Goal: Find specific page/section: Find specific page/section

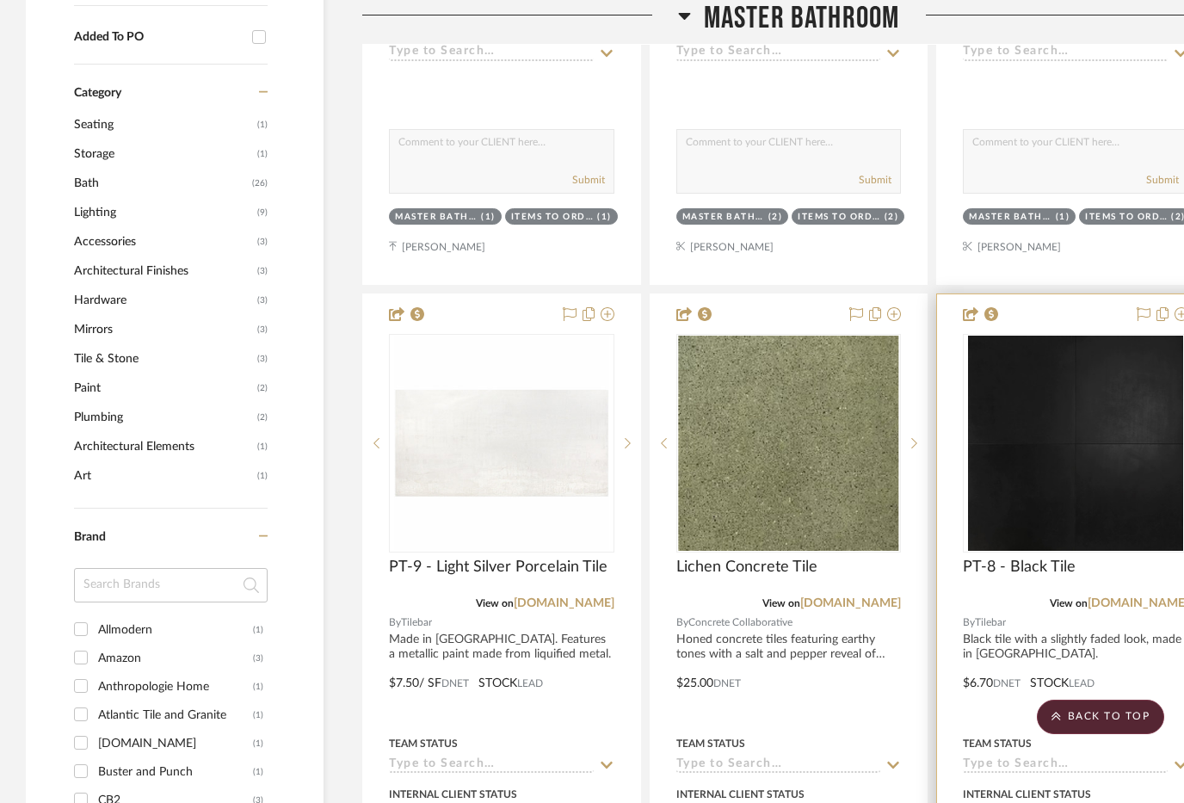
scroll to position [1098, 0]
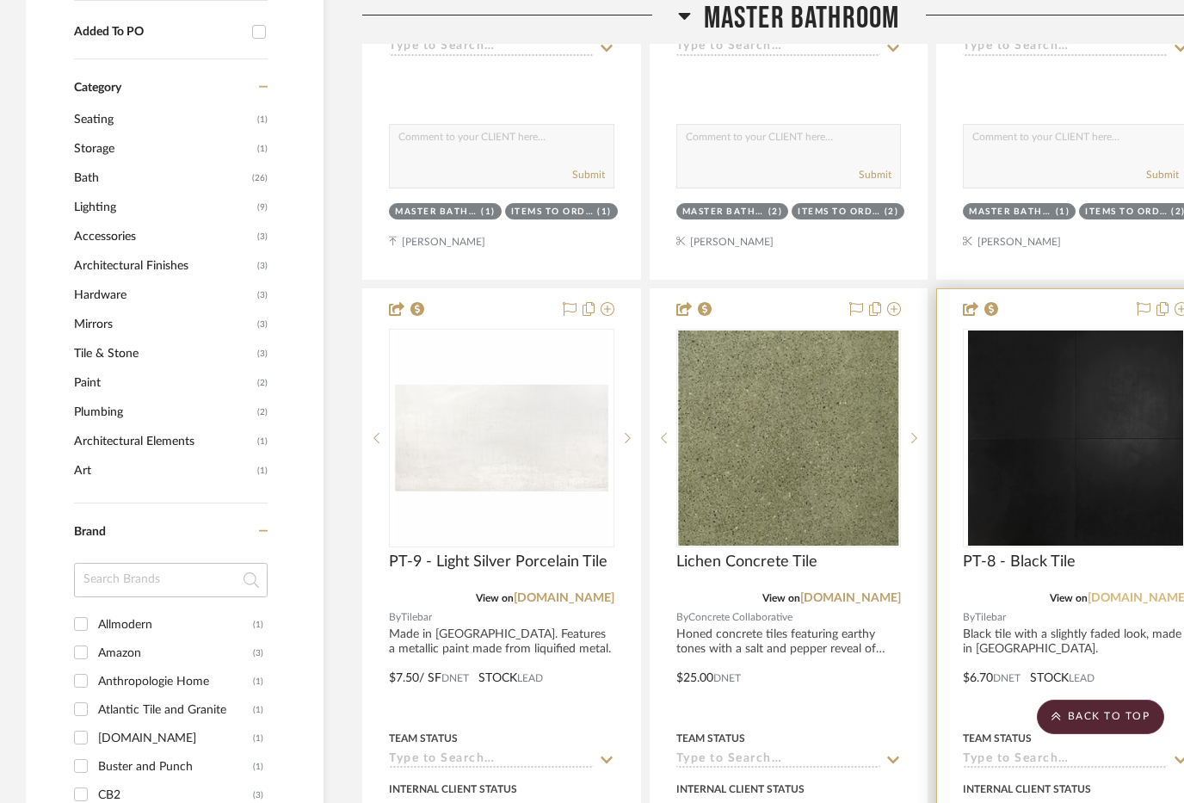
click at [1150, 592] on link "[DOMAIN_NAME]" at bounding box center [1138, 598] width 101 height 12
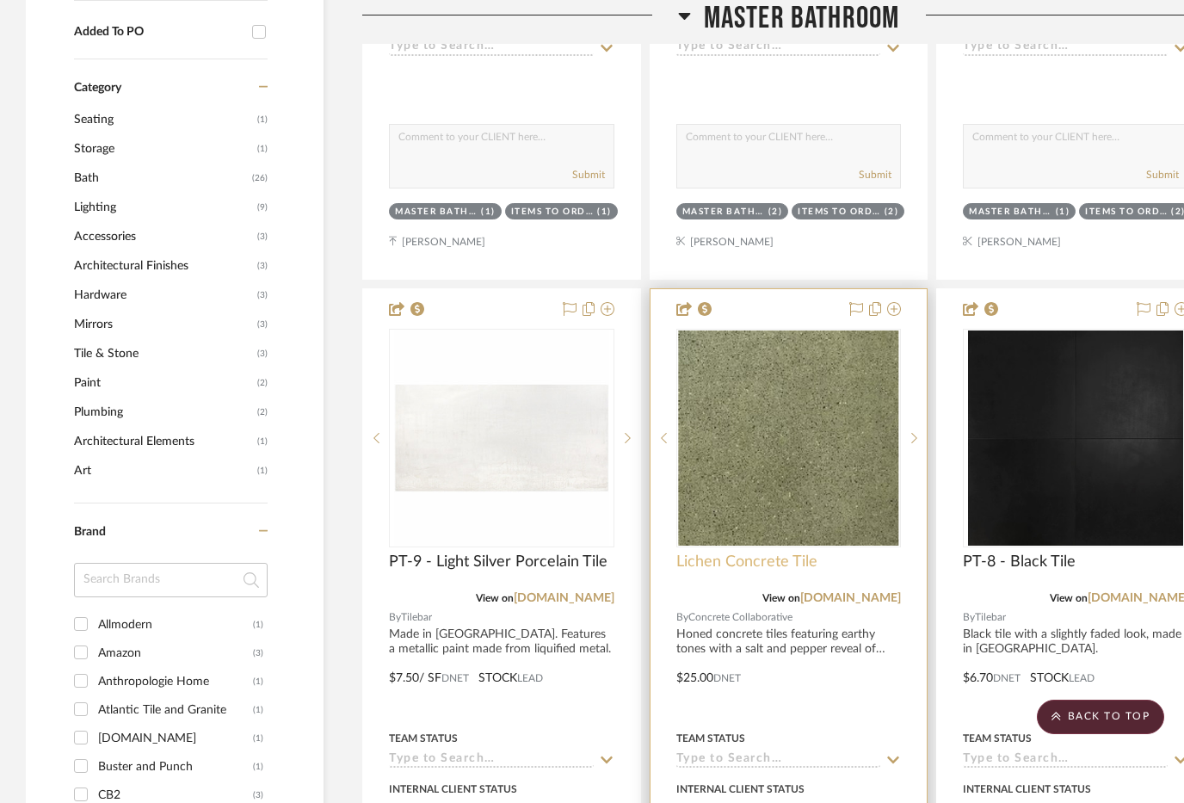
click at [786, 553] on span "Lichen Concrete Tile" at bounding box center [746, 562] width 141 height 19
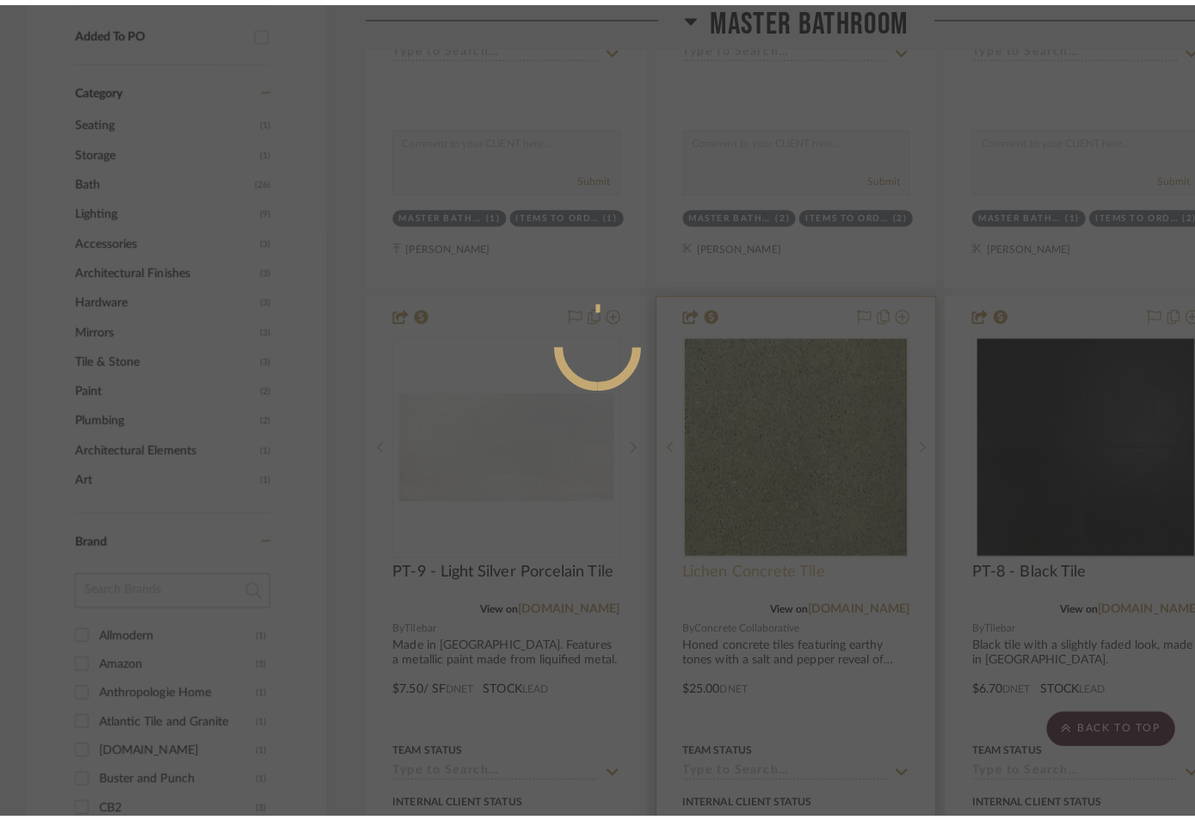
scroll to position [0, 0]
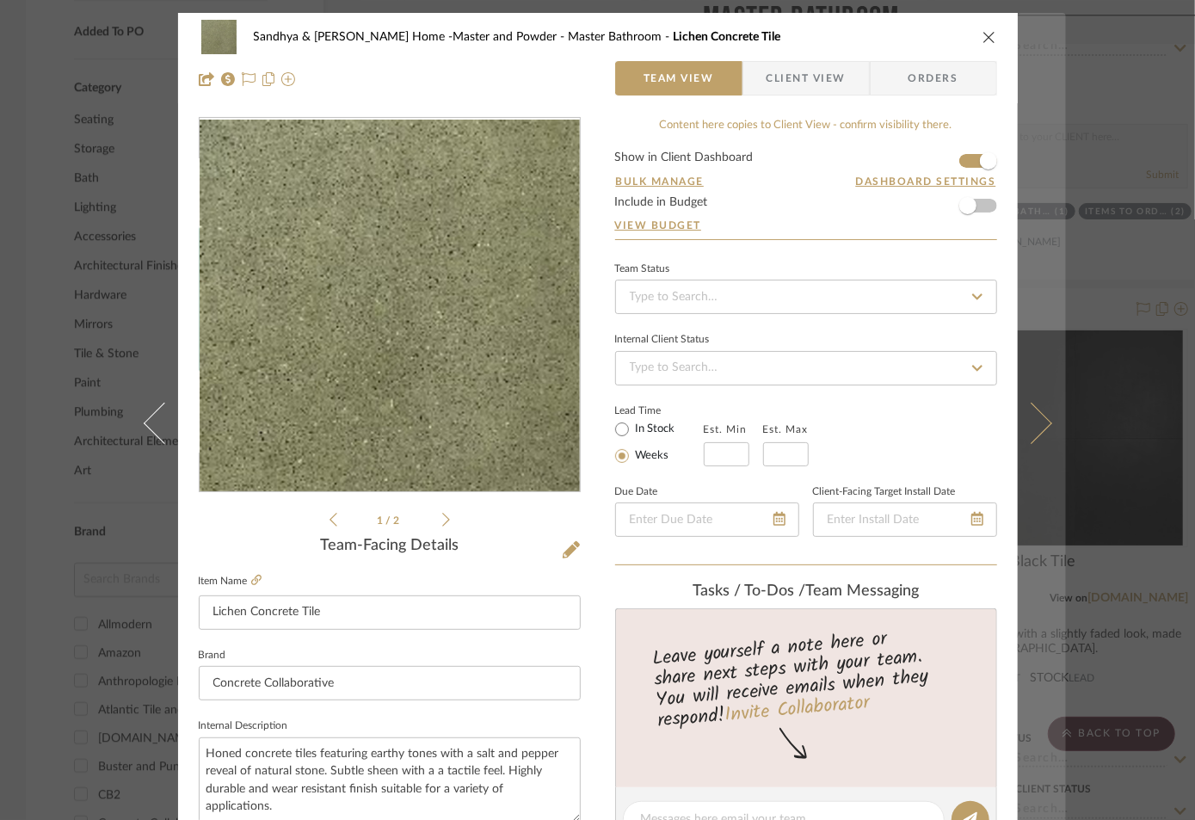
click at [1060, 546] on button at bounding box center [1042, 423] width 48 height 820
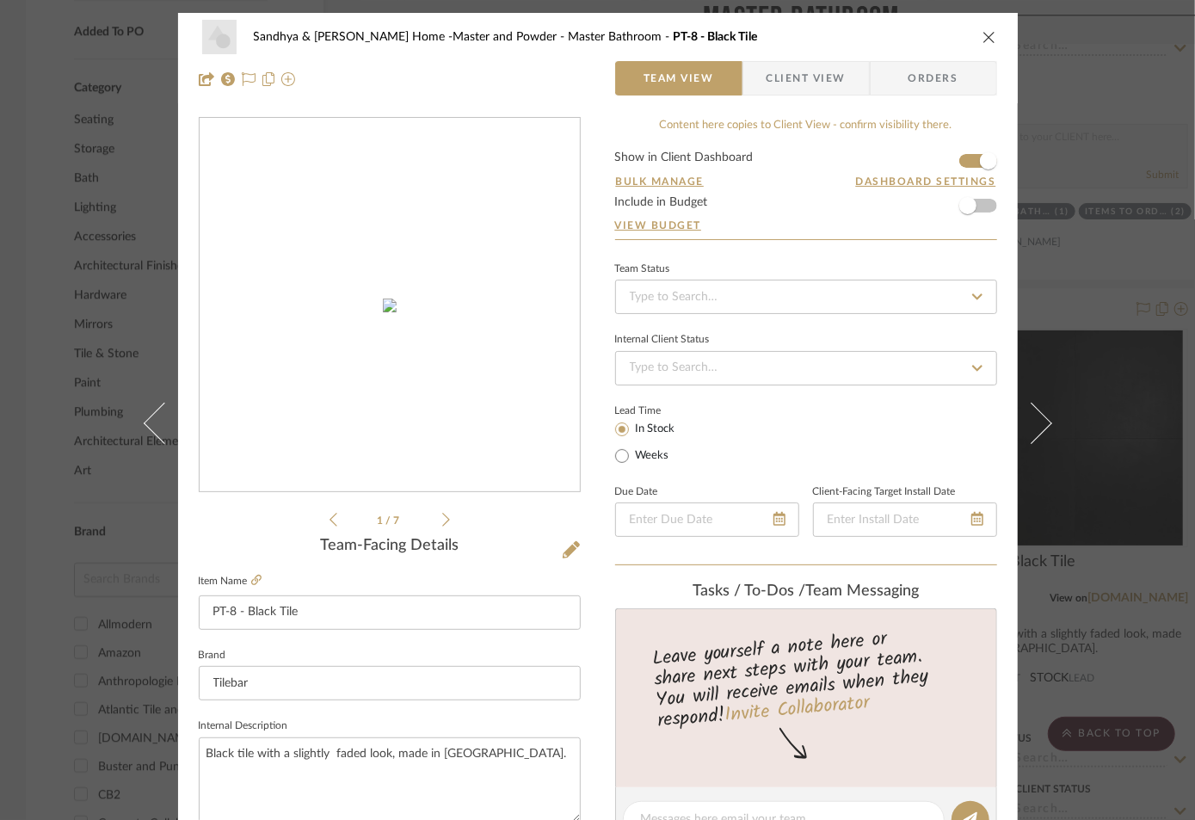
click at [1127, 376] on div "Sandhya & [PERSON_NAME] Home -Master and Powder Master Bathroom PT-8 - Black Ti…" at bounding box center [597, 410] width 1195 height 820
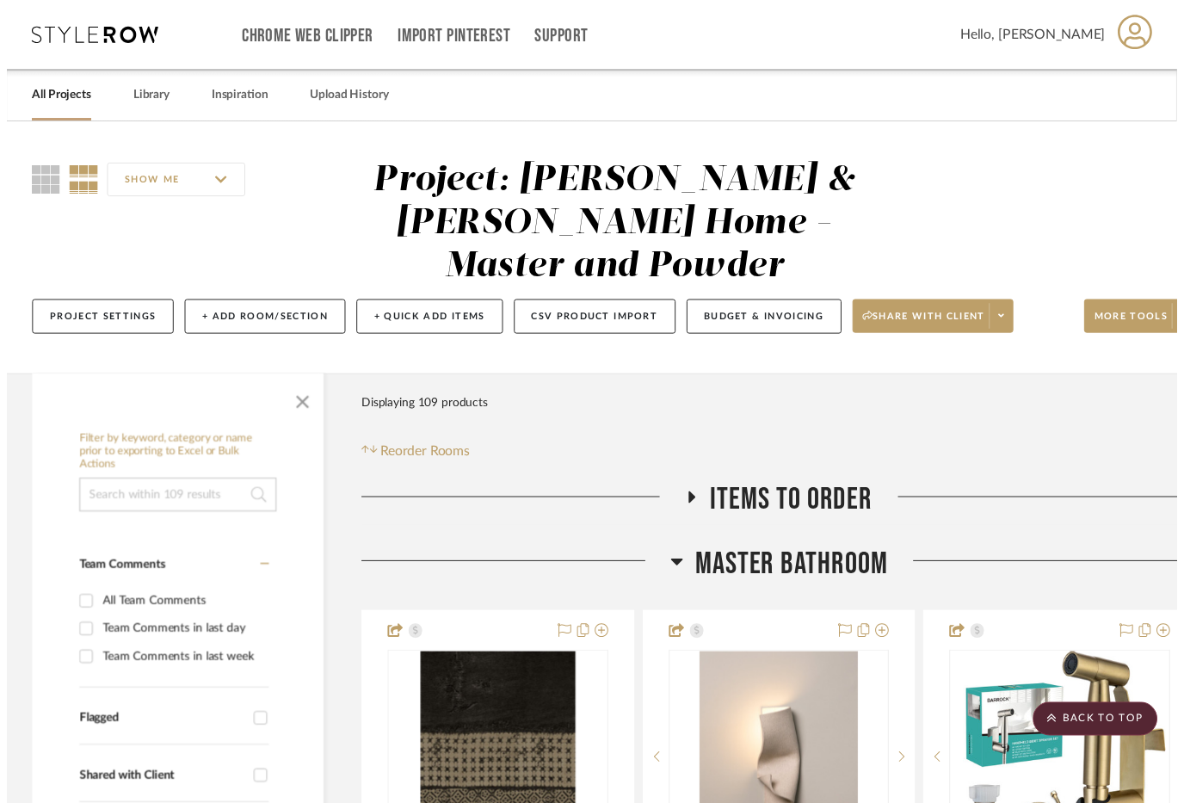
scroll to position [1098, 0]
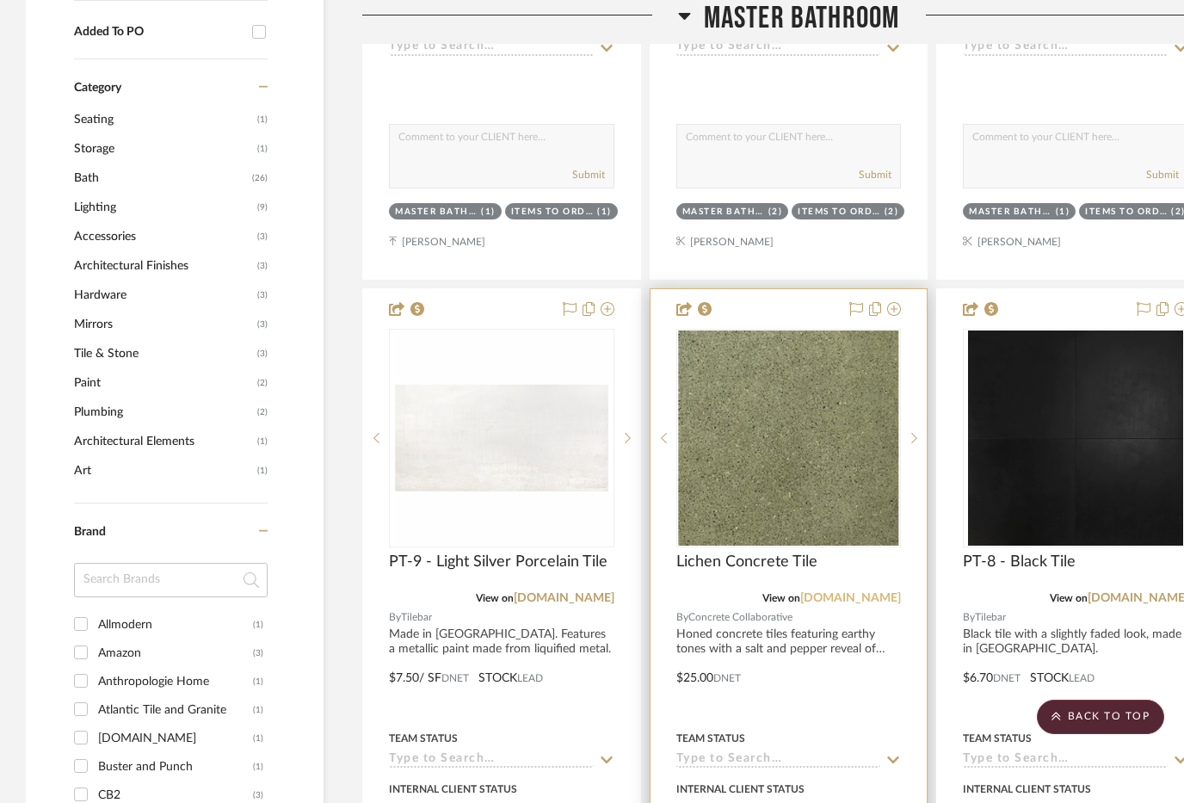
click at [873, 592] on link "[DOMAIN_NAME]" at bounding box center [850, 598] width 101 height 12
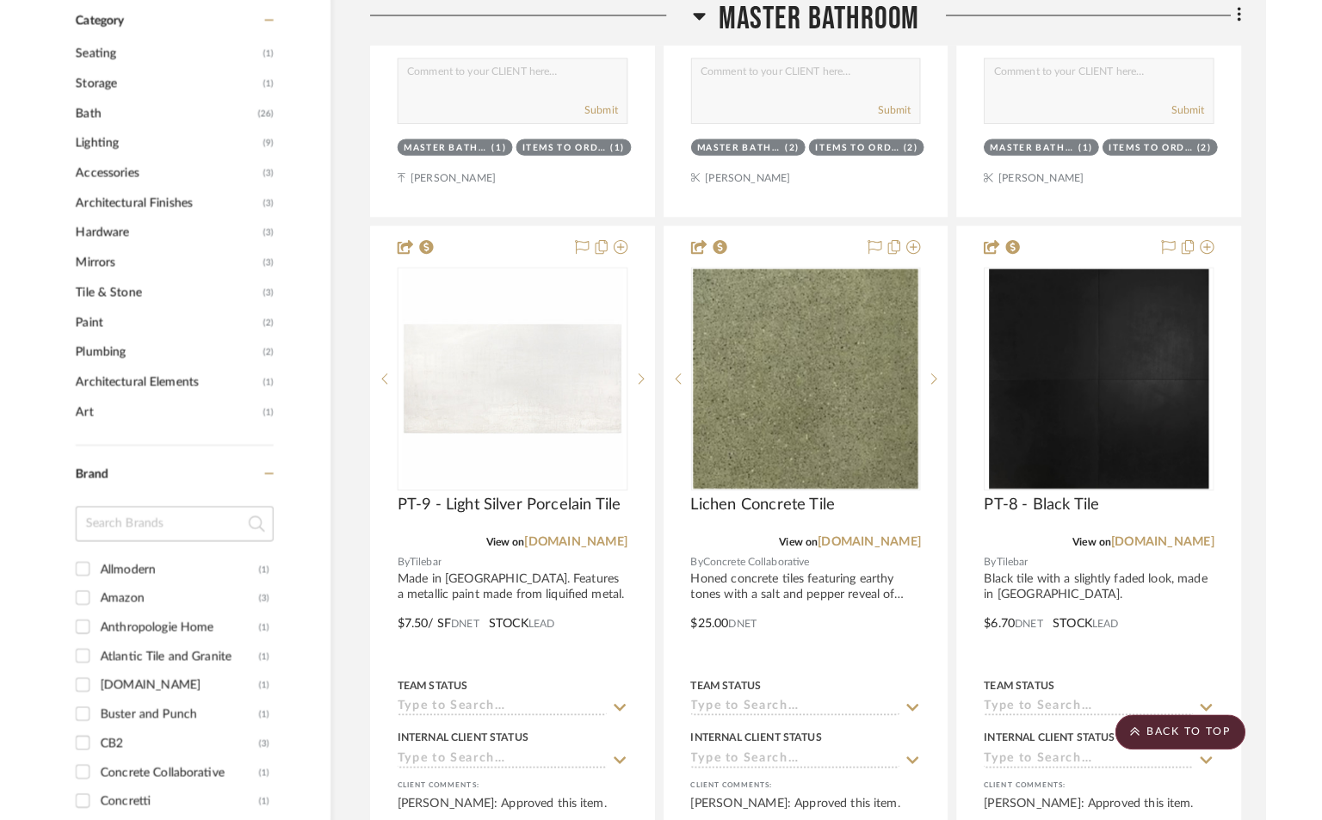
scroll to position [1165, 0]
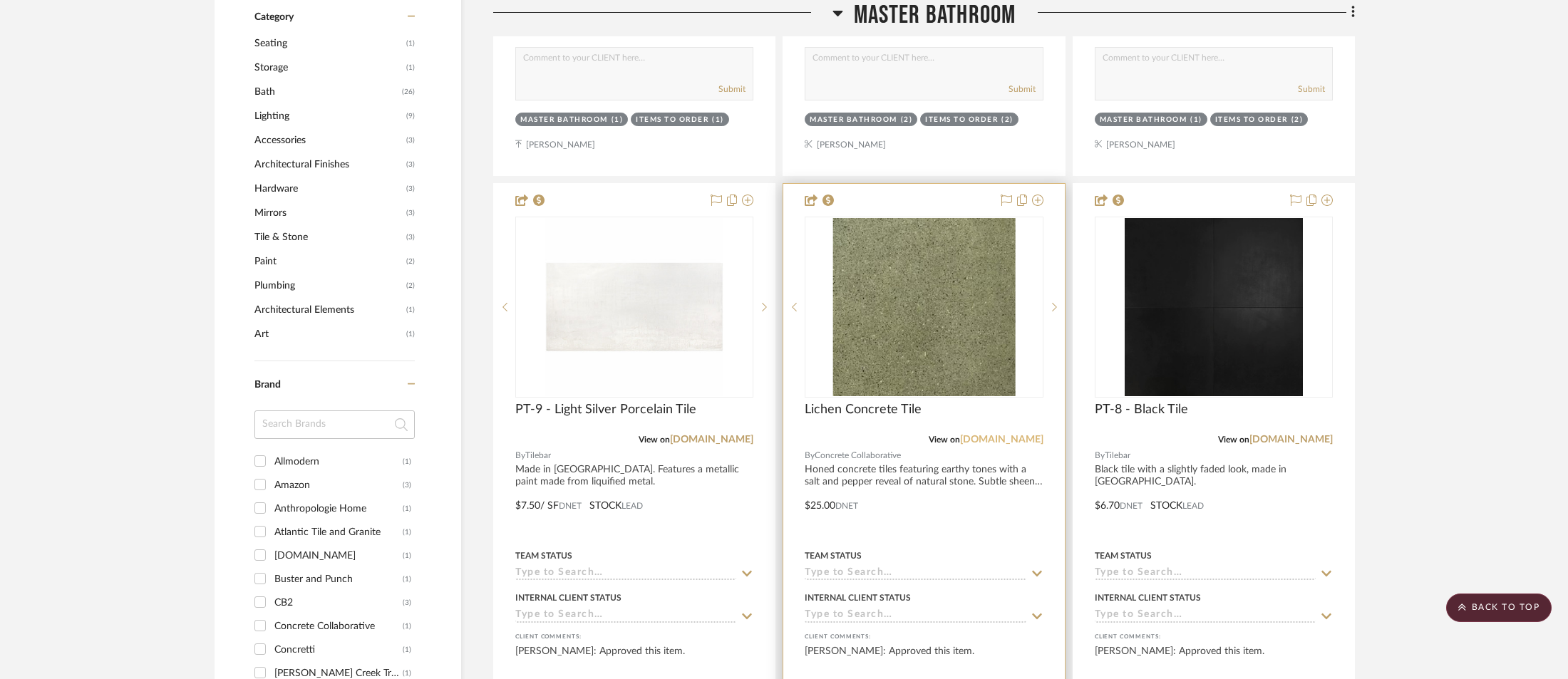
click at [999, 435] on link "[DOMAIN_NAME]" at bounding box center [1001, 440] width 84 height 10
click at [987, 435] on link "[DOMAIN_NAME]" at bounding box center [1001, 440] width 84 height 10
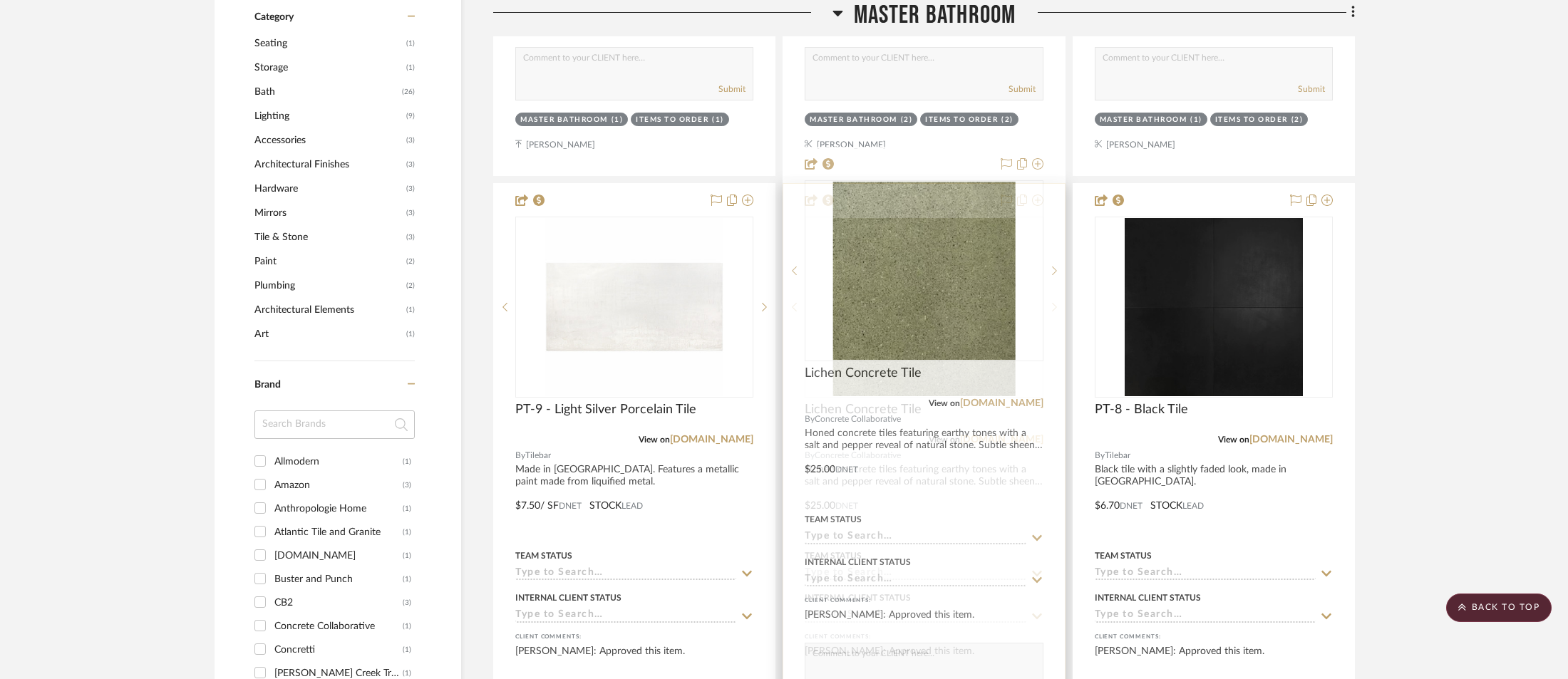
click at [975, 435] on link "[DOMAIN_NAME]" at bounding box center [1001, 440] width 84 height 10
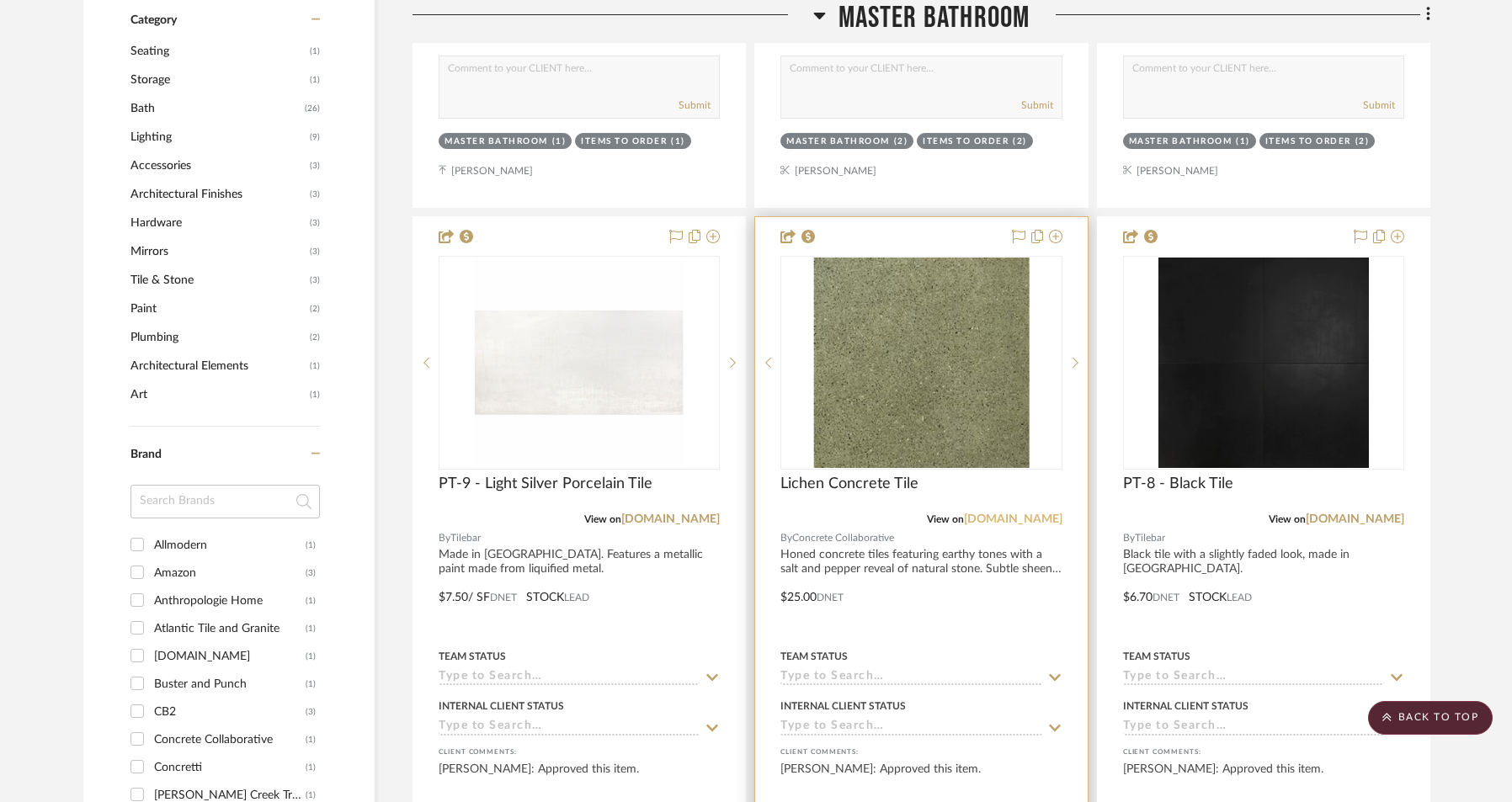
click at [978, 513] on link "[DOMAIN_NAME]" at bounding box center [1012, 519] width 99 height 12
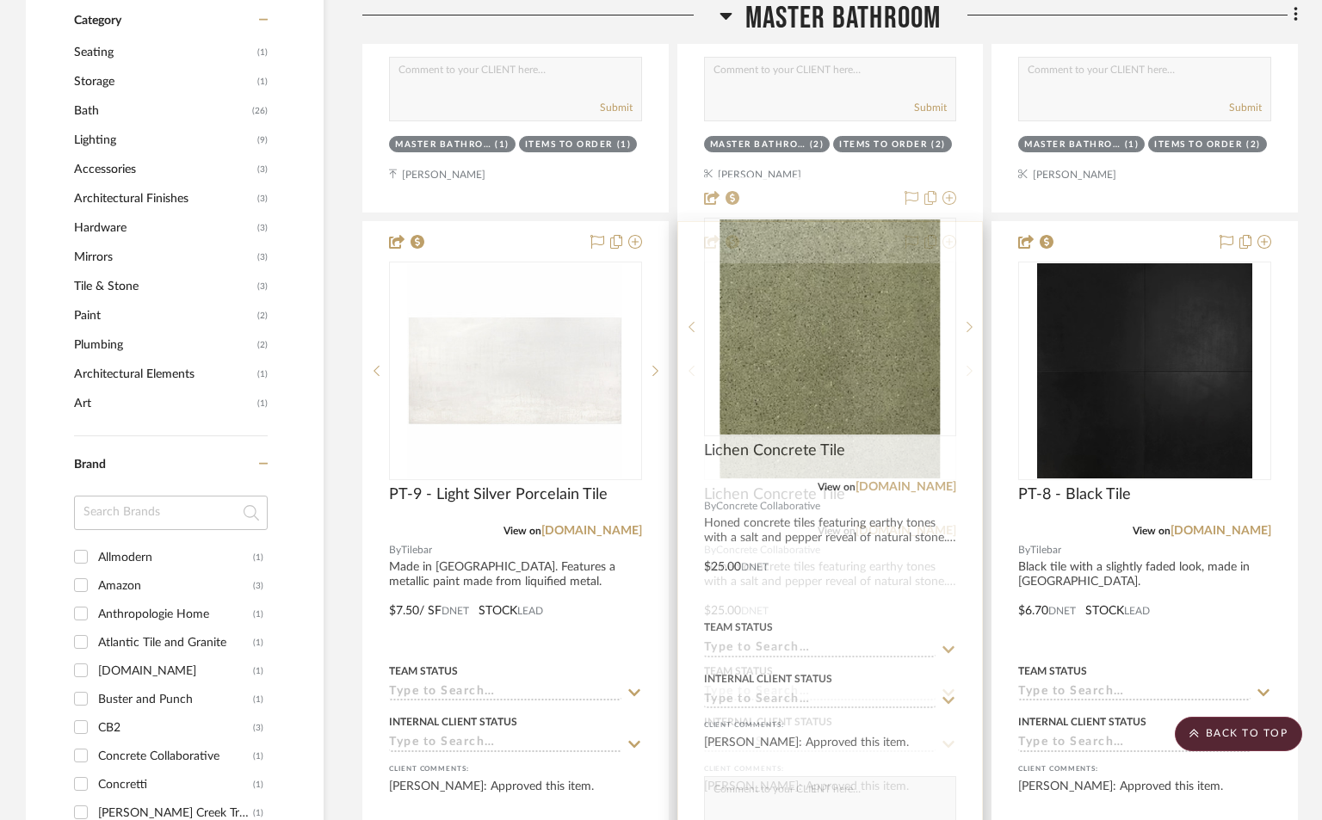
click at [816, 542] on span "Concrete Collaborative" at bounding box center [768, 550] width 104 height 16
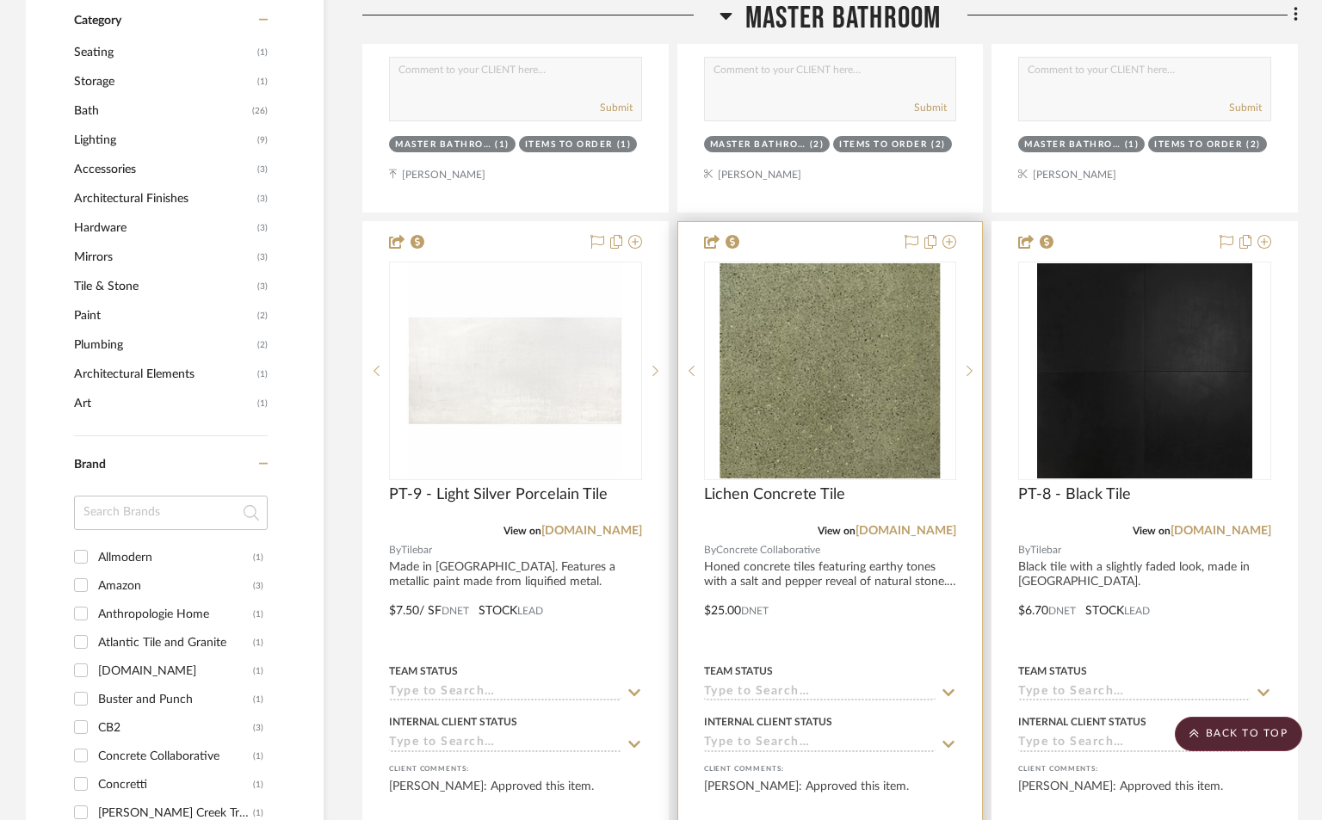
click at [813, 539] on div at bounding box center [830, 598] width 305 height 753
click at [800, 522] on div at bounding box center [830, 598] width 305 height 753
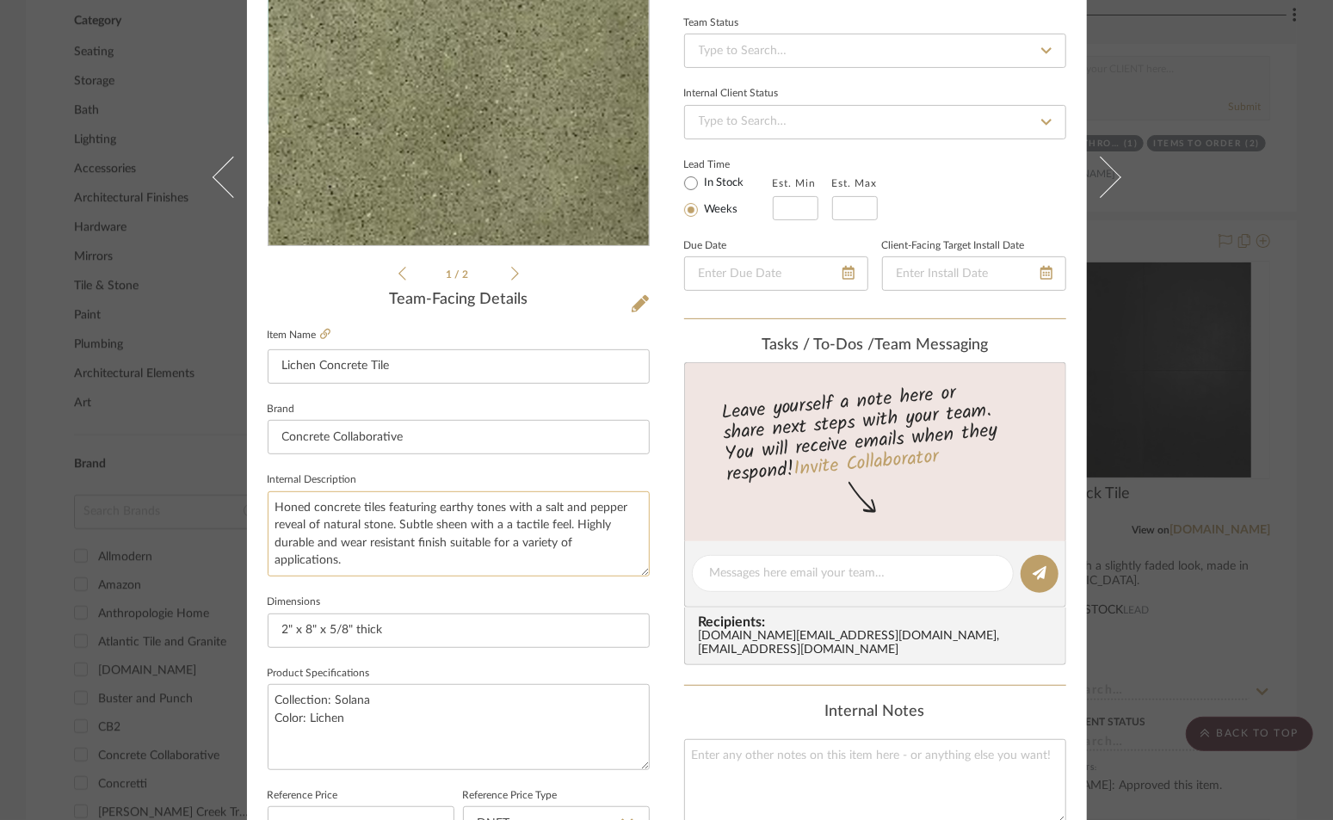
scroll to position [255, 0]
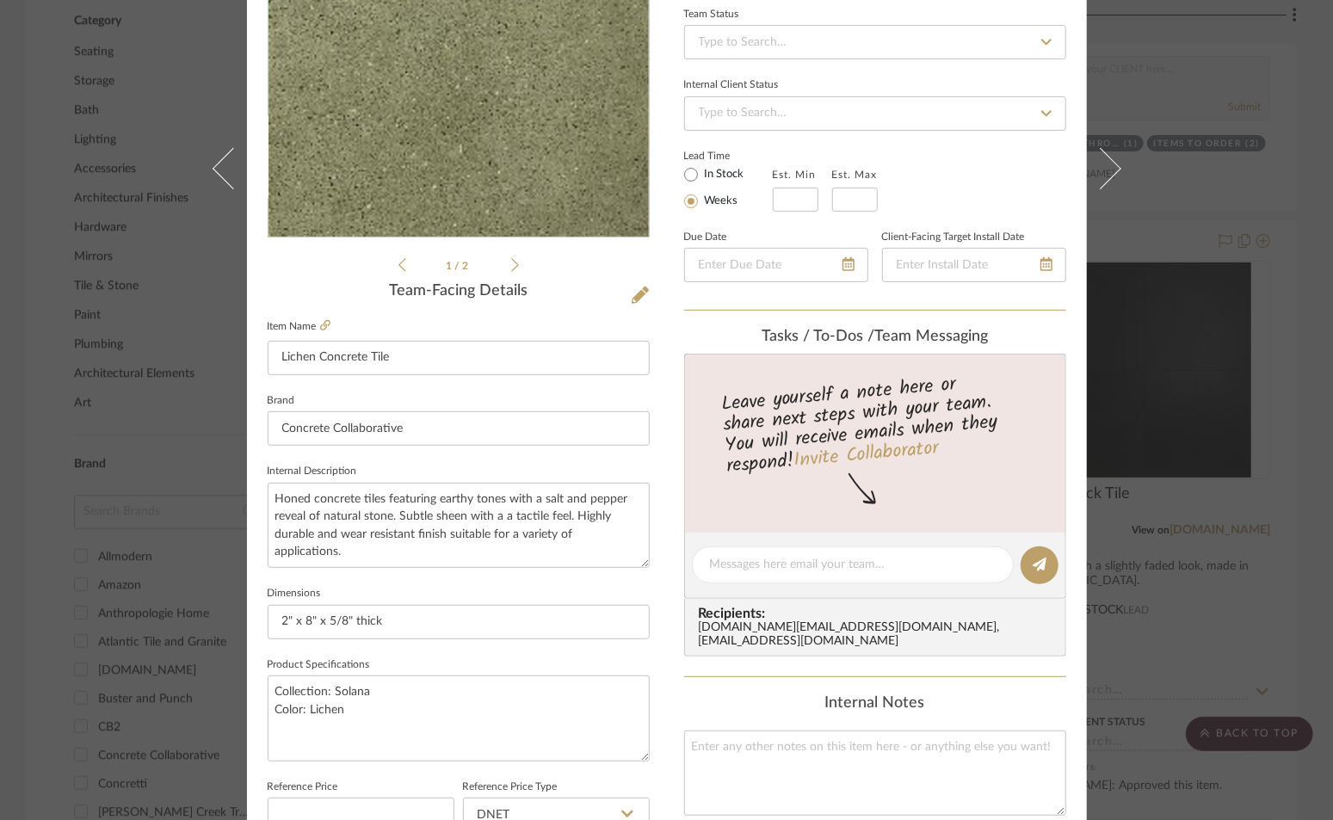
click at [1277, 63] on div "Sandhya & [PERSON_NAME] Home -Master and Powder Master Bathroom Lichen Concrete…" at bounding box center [666, 410] width 1333 height 820
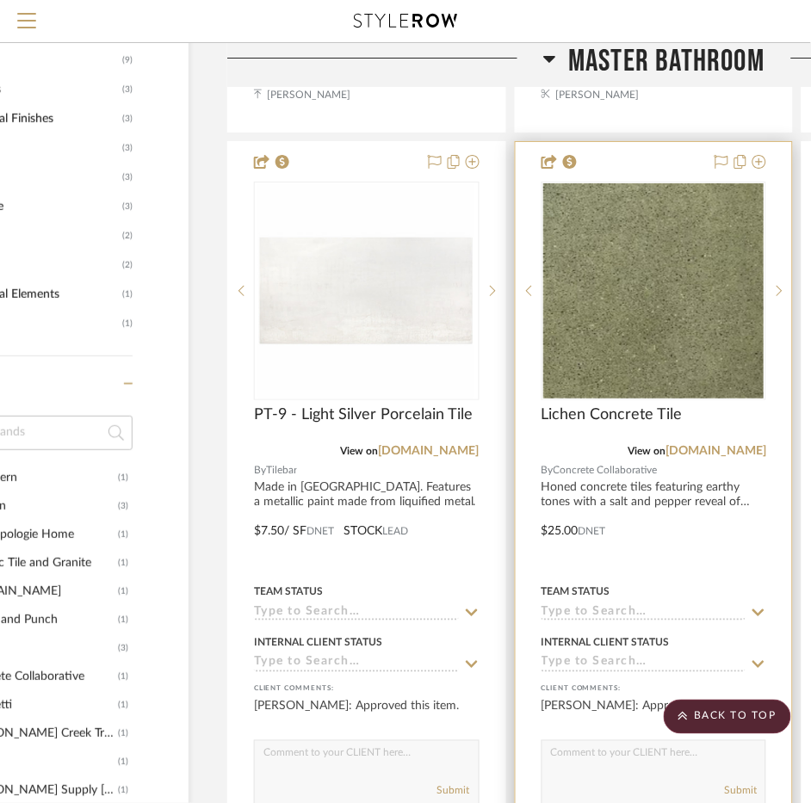
scroll to position [1164, 188]
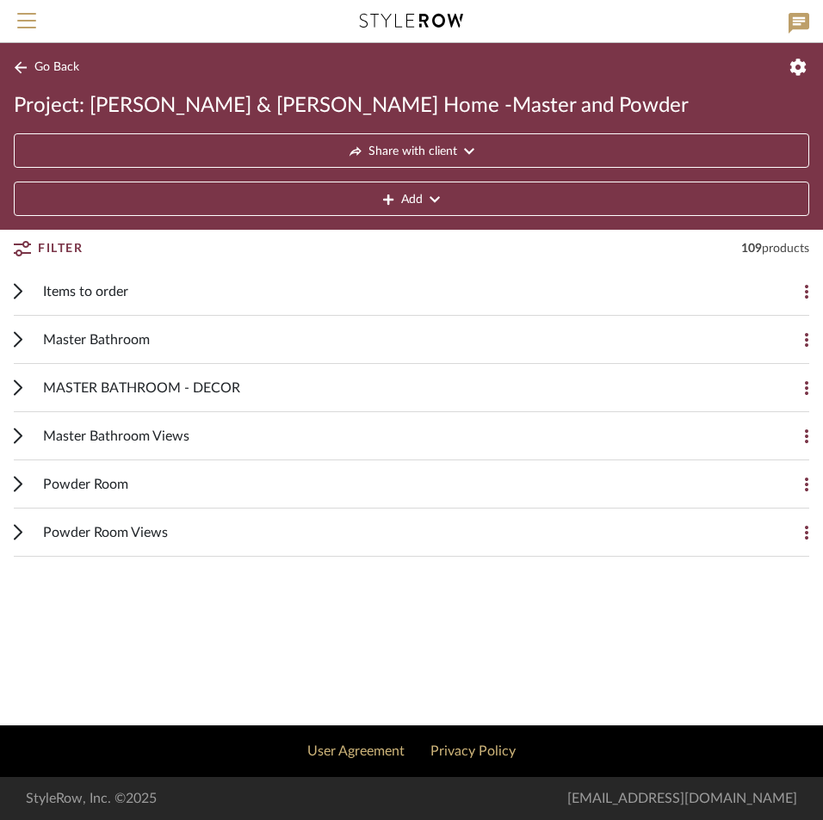
click at [25, 337] on div "Master Bathroom Add Item" at bounding box center [411, 340] width 795 height 48
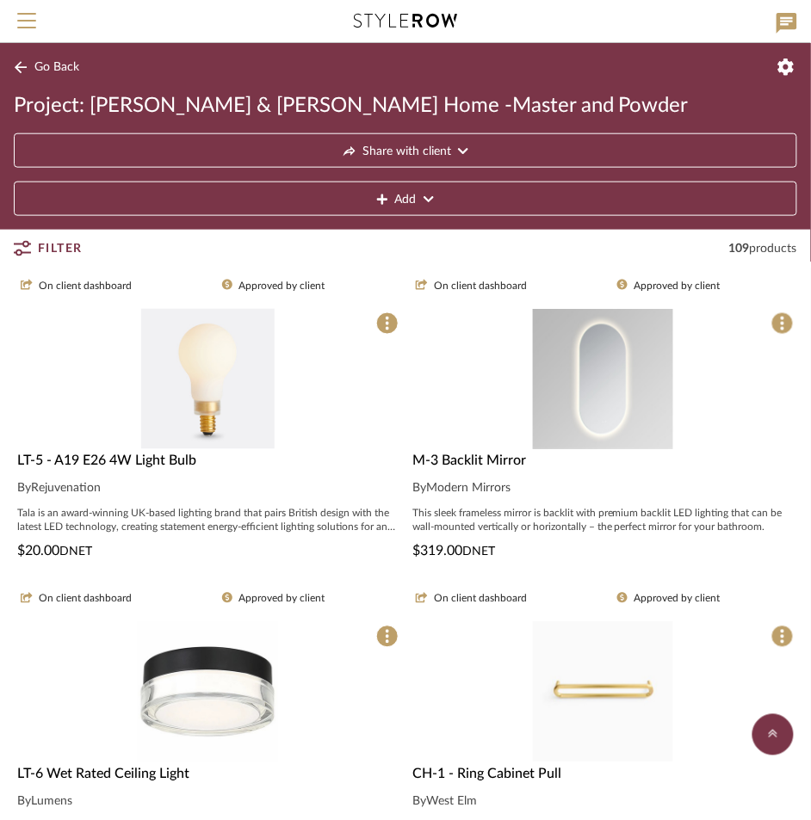
scroll to position [3892, 0]
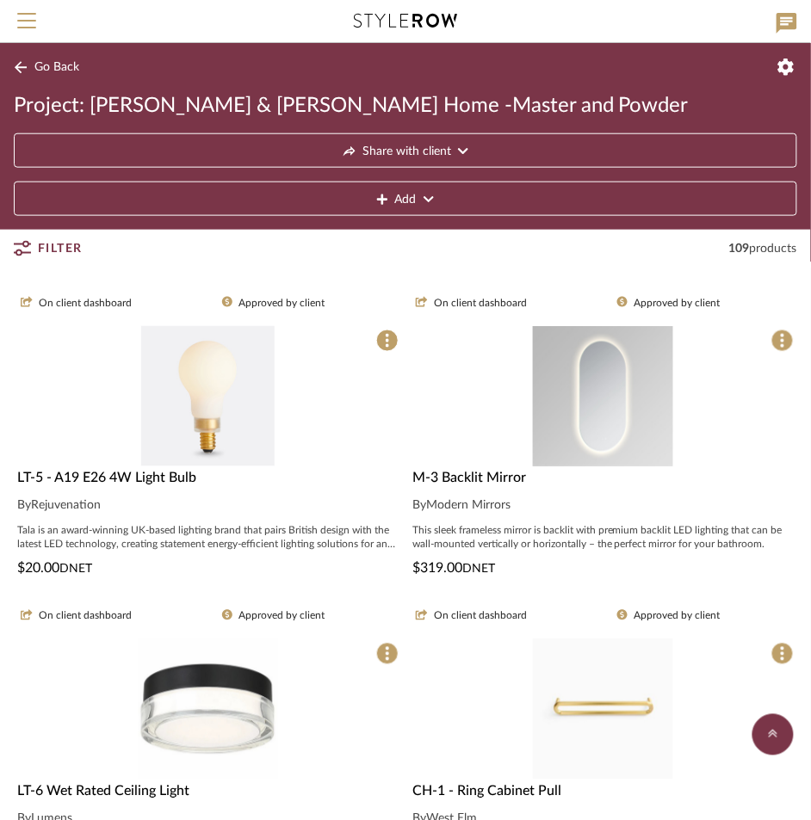
click at [204, 711] on img "0" at bounding box center [208, 709] width 140 height 140
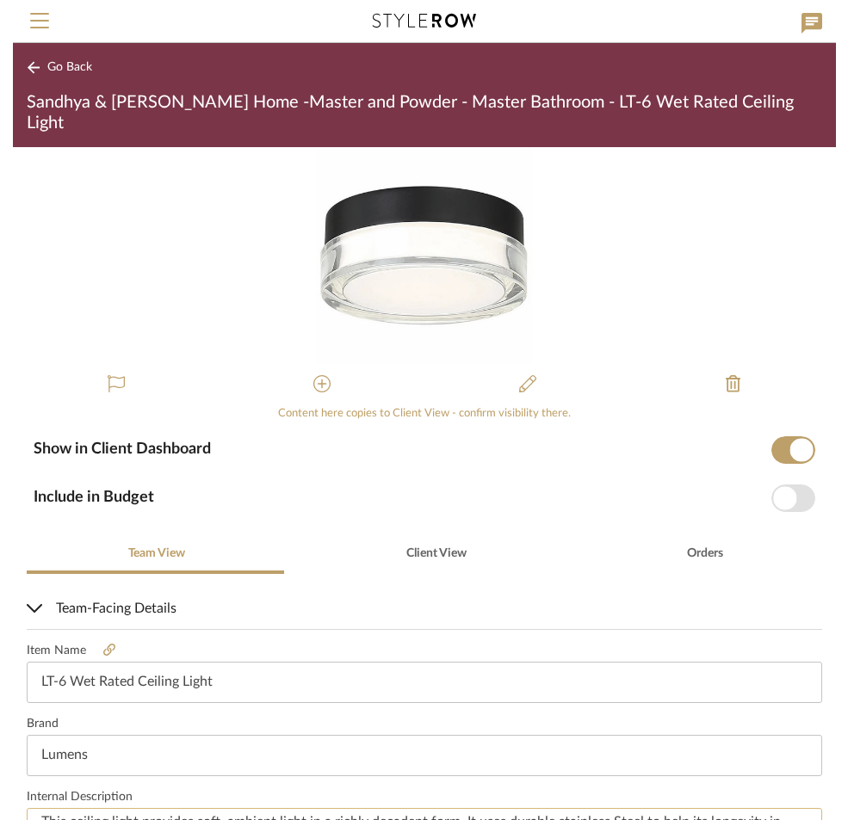
scroll to position [396, 0]
